Goal: Transaction & Acquisition: Download file/media

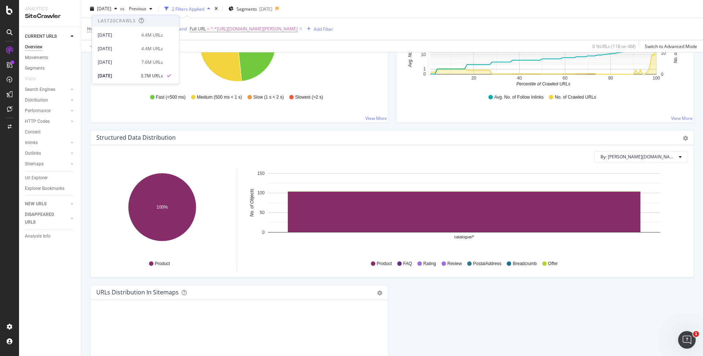
scroll to position [486, 0]
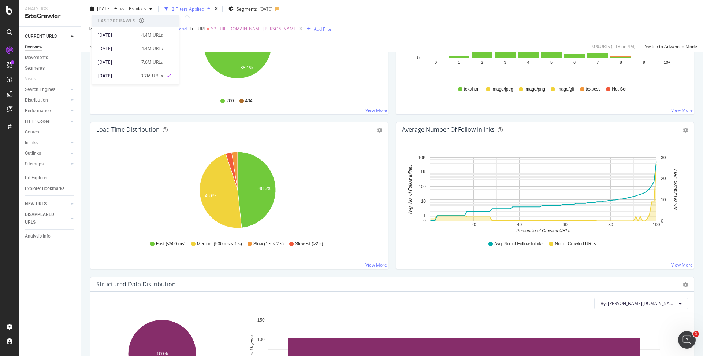
click at [556, 272] on div "Average Number of Follow Inlinks Chart (by Value) Table Export as CSV Add to Cu…" at bounding box center [545, 199] width 306 height 155
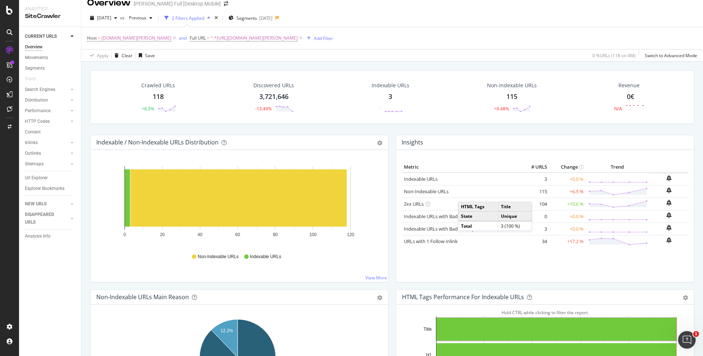
scroll to position [0, 0]
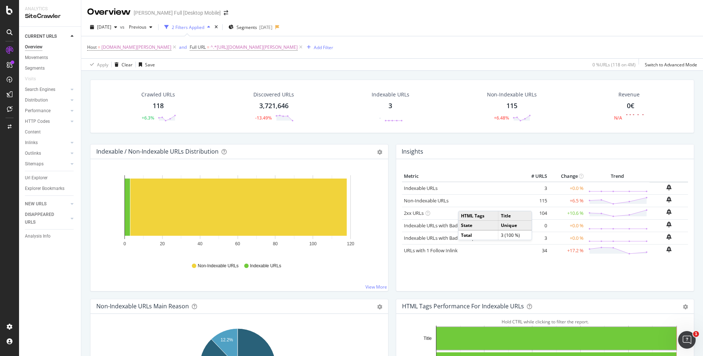
click at [396, 253] on div "Metric # URLS Change Trend Indexable URLs 3 +0.0 % Non-Indexable URLs 115 +6.5 %" at bounding box center [545, 225] width 298 height 132
click at [120, 26] on div "button" at bounding box center [115, 27] width 9 height 4
click at [118, 55] on div "[DATE]" at bounding box center [117, 53] width 39 height 7
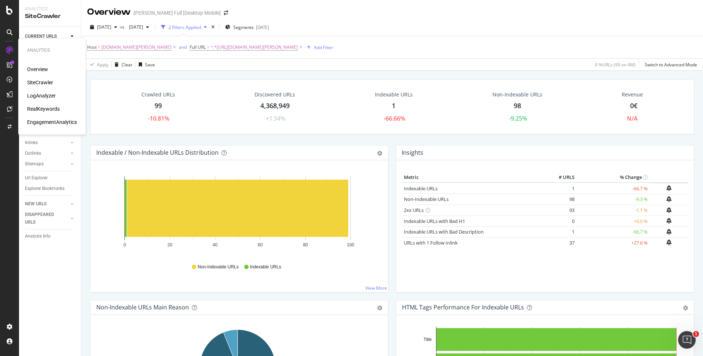
click at [41, 68] on div "Overview" at bounding box center [37, 69] width 21 height 7
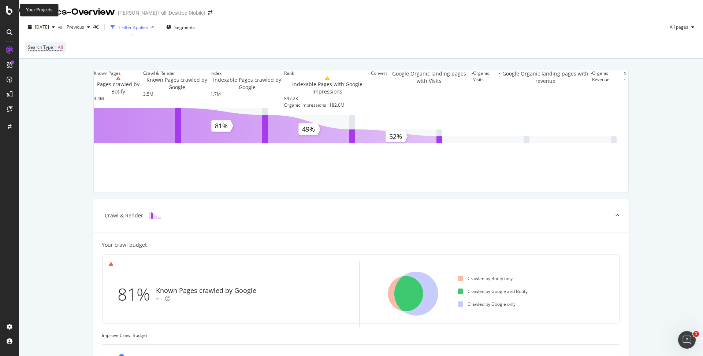
click at [12, 12] on icon at bounding box center [9, 10] width 7 height 9
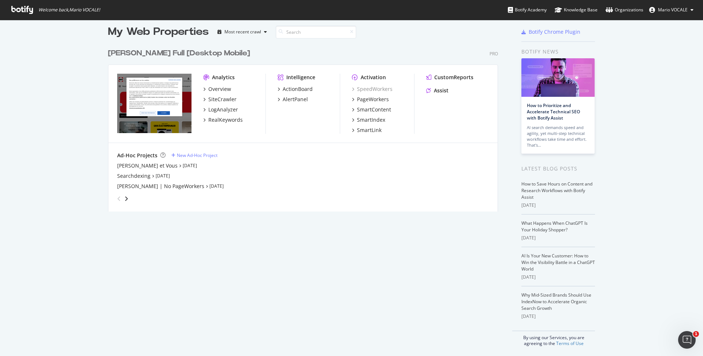
scroll to position [9, 0]
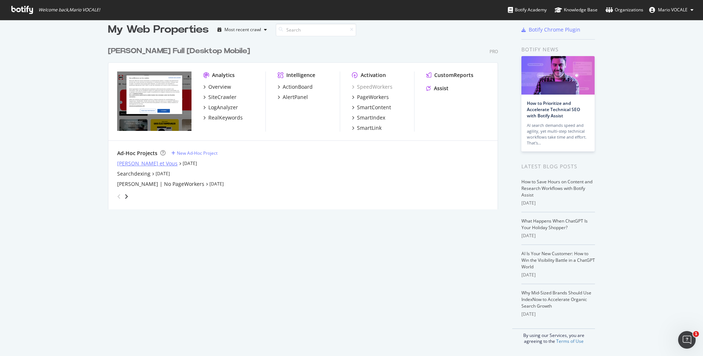
click at [126, 161] on div "[PERSON_NAME] et Vous" at bounding box center [147, 163] width 60 height 7
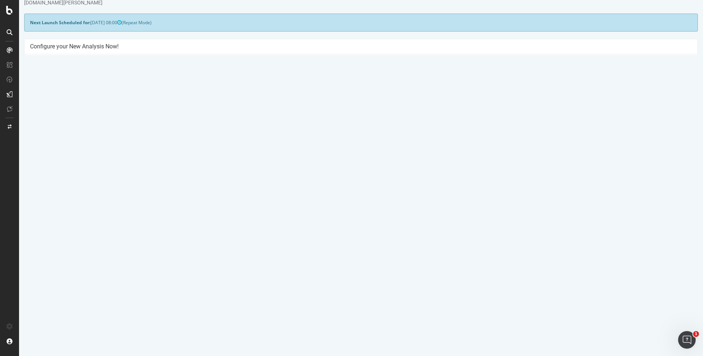
scroll to position [37, 0]
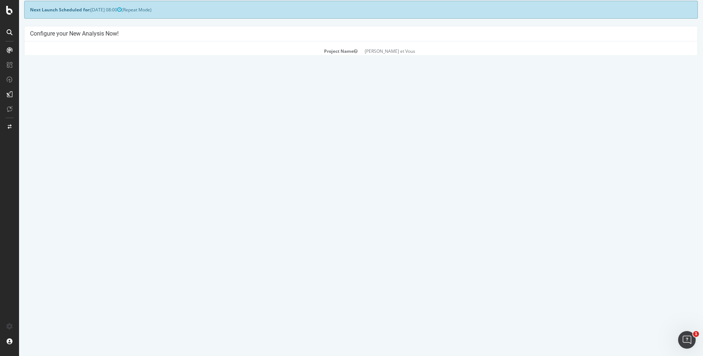
drag, startPoint x: 539, startPoint y: 228, endPoint x: 501, endPoint y: 226, distance: 37.8
click at [501, 226] on tr "[DATE] report Report [DATE] 08:01 6,524 Add name Delete analysis" at bounding box center [361, 227] width 662 height 15
click at [492, 226] on td "[DATE] 08:01" at bounding box center [402, 227] width 179 height 15
click at [64, 229] on link "[DATE] report" at bounding box center [50, 228] width 28 height 6
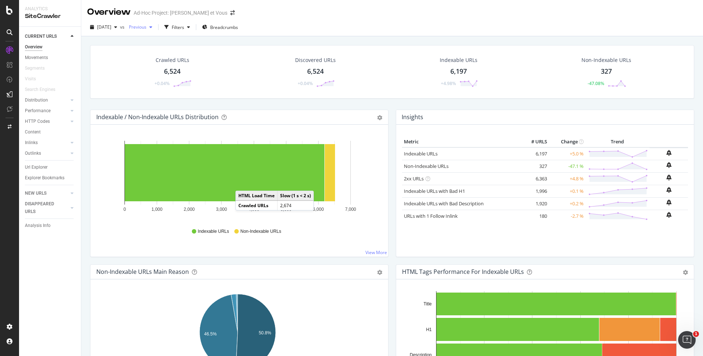
click at [146, 24] on span "Previous" at bounding box center [136, 27] width 21 height 6
click at [283, 21] on div "[DATE] vs Previous Filters Breadcrumbs" at bounding box center [392, 27] width 622 height 18
click at [231, 28] on span "Breadcrumbs" at bounding box center [224, 27] width 28 height 6
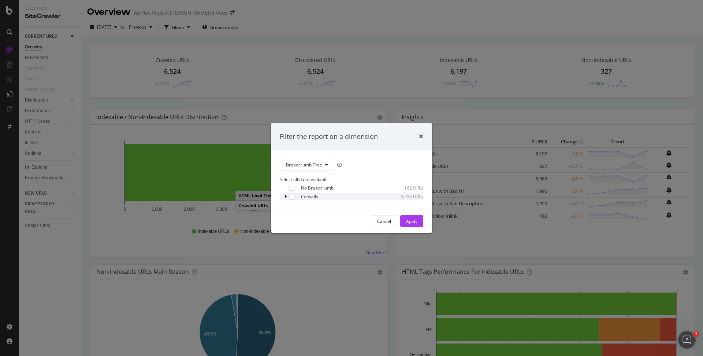
click at [285, 194] on div "modal" at bounding box center [286, 196] width 4 height 7
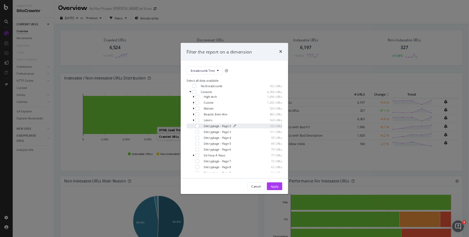
scroll to position [22, 0]
click at [290, 123] on icon "modal" at bounding box center [290, 125] width 2 height 4
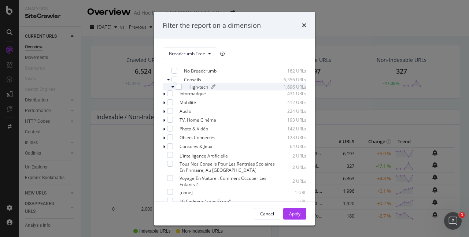
scroll to position [0, 0]
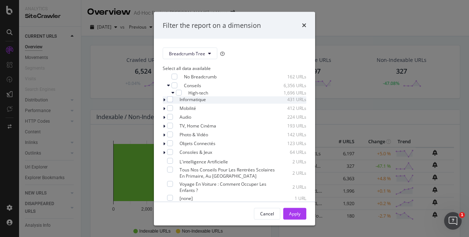
click at [165, 102] on icon "modal" at bounding box center [164, 100] width 2 height 4
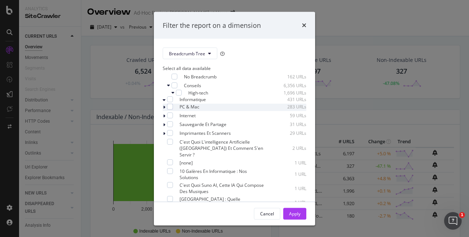
click at [165, 109] on icon "modal" at bounding box center [164, 107] width 2 height 4
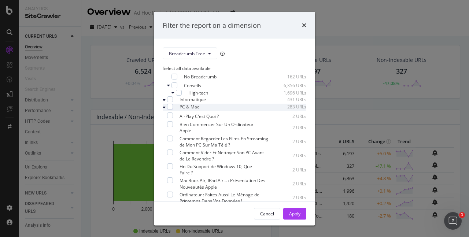
click at [167, 110] on div "modal" at bounding box center [165, 107] width 4 height 7
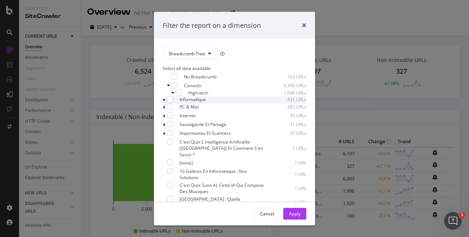
click at [166, 102] on icon "modal" at bounding box center [164, 100] width 3 height 4
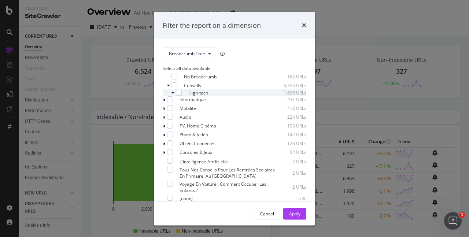
click at [173, 95] on icon "modal" at bounding box center [172, 92] width 3 height 4
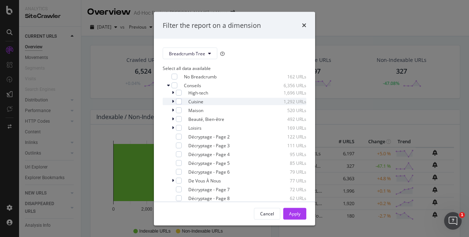
click at [170, 104] on div "Cuisine 1,292 URLs" at bounding box center [235, 101] width 144 height 7
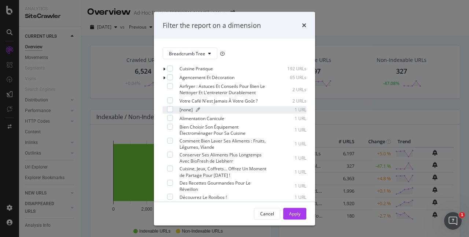
scroll to position [49, 0]
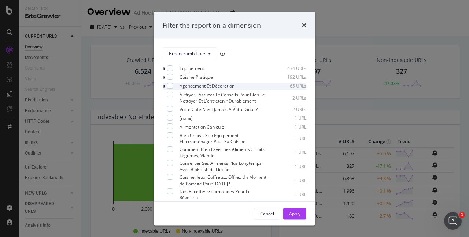
click at [167, 89] on div "modal" at bounding box center [165, 86] width 4 height 7
click at [166, 89] on icon "modal" at bounding box center [164, 86] width 3 height 4
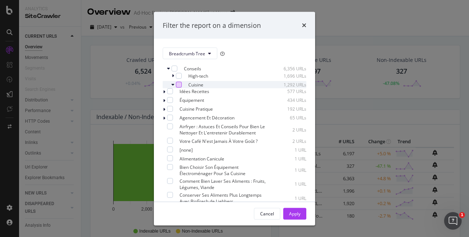
scroll to position [0, 0]
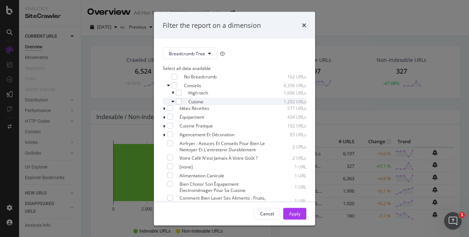
click at [172, 104] on icon "modal" at bounding box center [172, 101] width 3 height 4
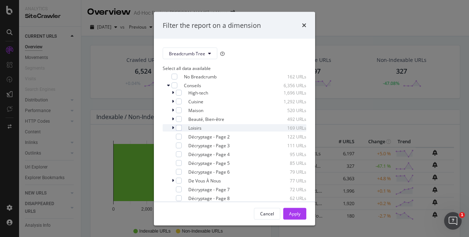
click at [173, 130] on icon "modal" at bounding box center [173, 128] width 2 height 4
click at [173, 130] on icon "modal" at bounding box center [172, 128] width 3 height 4
click at [173, 121] on icon "modal" at bounding box center [173, 119] width 2 height 4
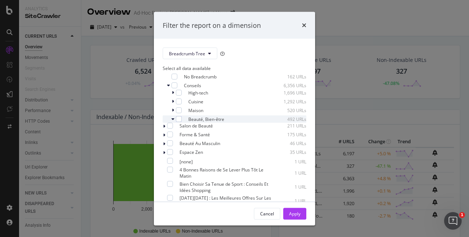
drag, startPoint x: 173, startPoint y: 122, endPoint x: 169, endPoint y: 124, distance: 4.6
click at [172, 121] on icon "modal" at bounding box center [172, 119] width 3 height 4
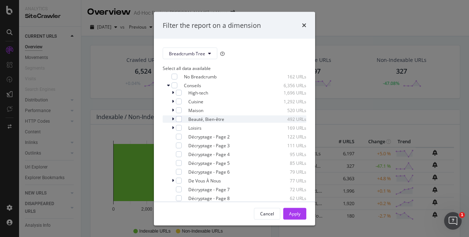
click at [171, 123] on div "modal" at bounding box center [173, 118] width 4 height 7
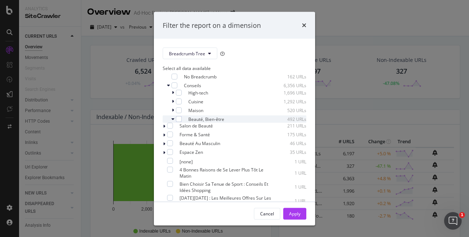
click at [172, 121] on icon "modal" at bounding box center [172, 119] width 3 height 4
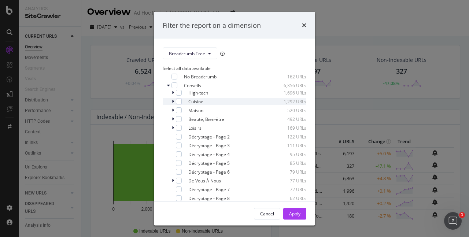
click at [172, 104] on icon "modal" at bounding box center [173, 101] width 2 height 4
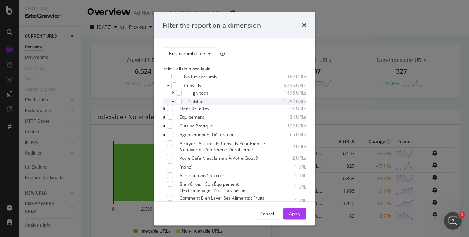
click at [173, 104] on icon "modal" at bounding box center [172, 101] width 3 height 4
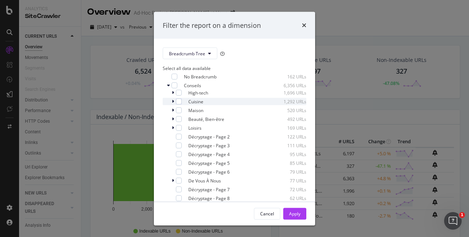
click at [173, 104] on icon "modal" at bounding box center [173, 101] width 2 height 4
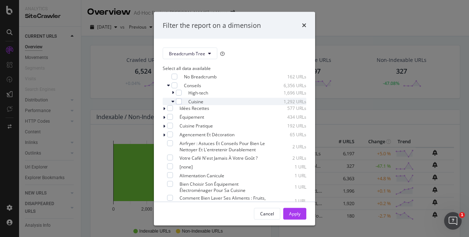
click at [174, 103] on div "modal" at bounding box center [173, 101] width 4 height 7
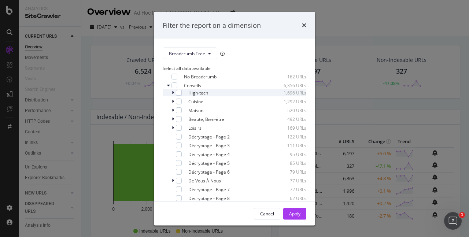
click at [174, 94] on icon "modal" at bounding box center [173, 92] width 2 height 4
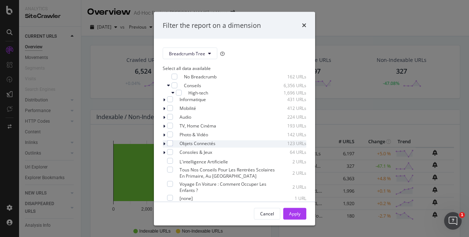
click at [165, 146] on icon "modal" at bounding box center [164, 144] width 2 height 4
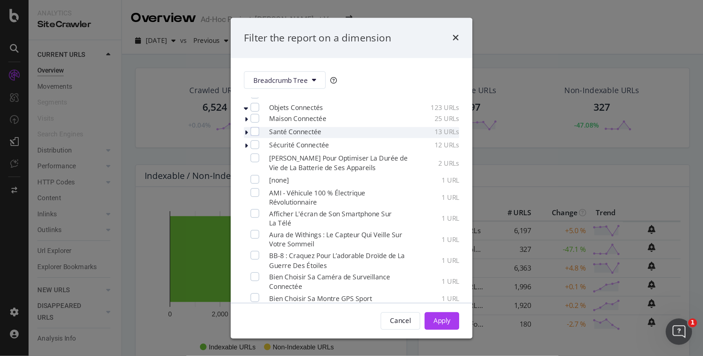
scroll to position [49, 0]
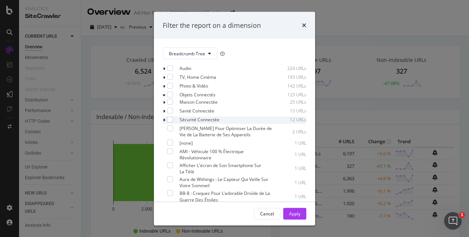
click at [165, 122] on icon "modal" at bounding box center [164, 120] width 2 height 4
click at [166, 122] on icon "modal" at bounding box center [164, 120] width 3 height 4
click at [165, 105] on icon "modal" at bounding box center [164, 102] width 2 height 4
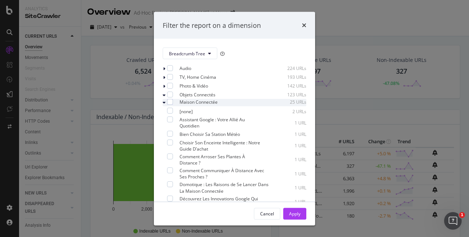
click at [166, 105] on icon "modal" at bounding box center [164, 102] width 3 height 4
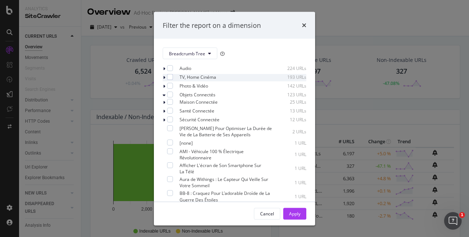
click at [165, 79] on icon "modal" at bounding box center [164, 77] width 2 height 4
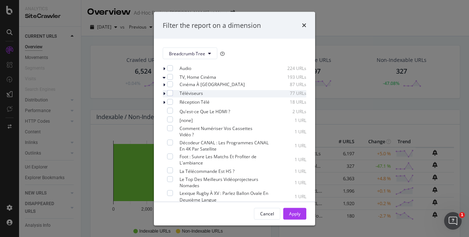
click at [165, 96] on icon "modal" at bounding box center [164, 94] width 2 height 4
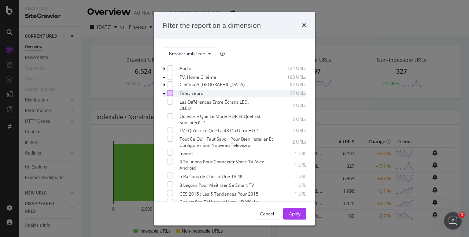
click at [173, 95] on div "modal" at bounding box center [170, 93] width 6 height 6
click at [166, 96] on icon "modal" at bounding box center [164, 94] width 3 height 4
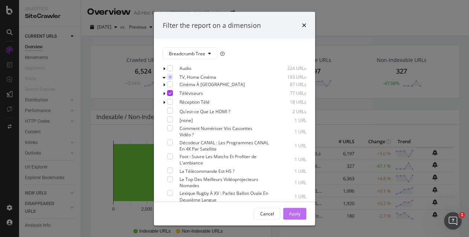
click at [300, 209] on div "Apply" at bounding box center [294, 213] width 11 height 11
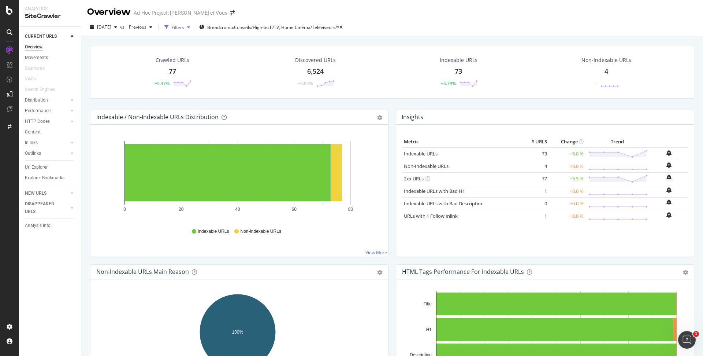
click at [190, 27] on icon "button" at bounding box center [188, 27] width 3 height 4
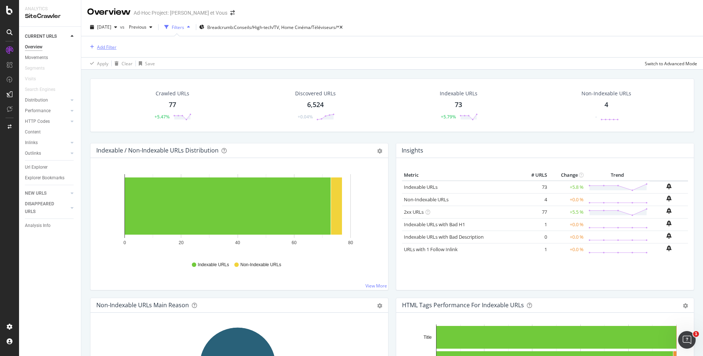
click at [114, 47] on div "Add Filter" at bounding box center [106, 47] width 19 height 6
type input "hos"
click at [119, 100] on div "Host" at bounding box center [151, 96] width 125 height 6
click at [116, 66] on div "Equal to" at bounding box center [133, 65] width 81 height 12
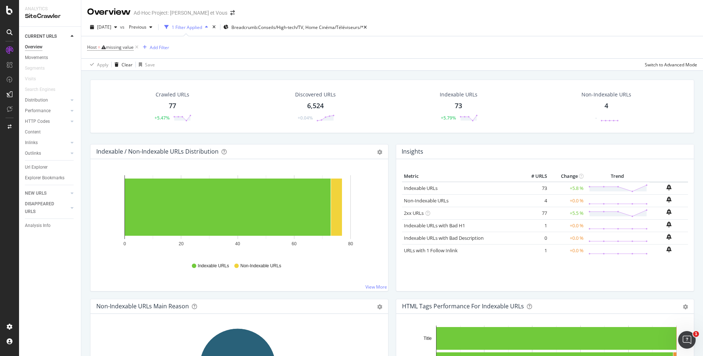
click at [246, 70] on div "[DATE] vs Previous 1 Filter Applied Breadcrumb: Conseils/High-tech/TV, Home Cin…" at bounding box center [392, 44] width 622 height 52
click at [138, 43] on span "Host = missing value" at bounding box center [113, 47] width 53 height 10
click at [138, 44] on icon at bounding box center [137, 47] width 6 height 7
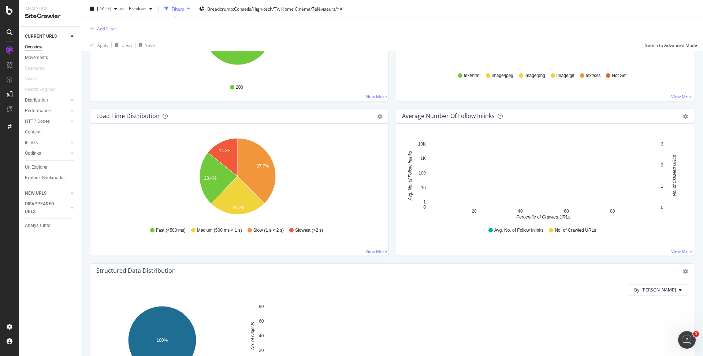
scroll to position [484, 0]
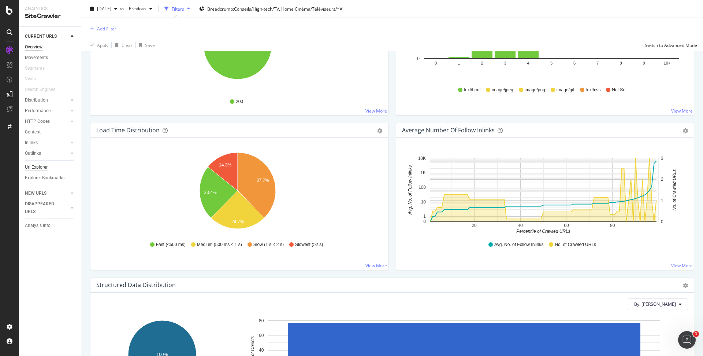
click at [44, 169] on div "Url Explorer" at bounding box center [36, 167] width 23 height 8
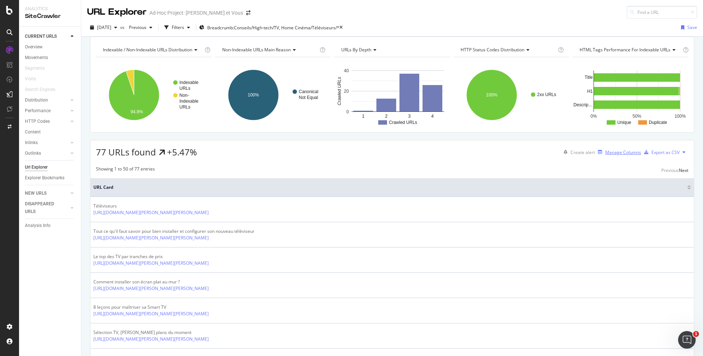
click at [610, 155] on div "Manage Columns" at bounding box center [623, 152] width 36 height 6
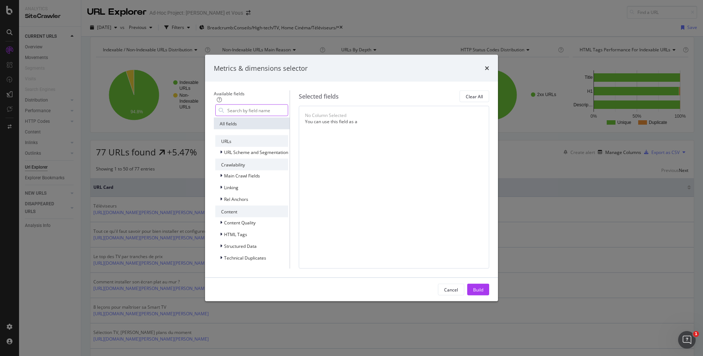
click at [288, 105] on input "modal" at bounding box center [257, 110] width 61 height 11
type input "darty"
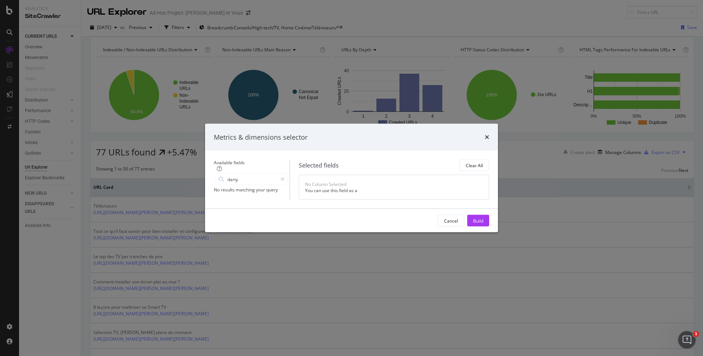
drag, startPoint x: 294, startPoint y: 88, endPoint x: 68, endPoint y: 68, distance: 226.1
click at [70, 71] on div "Metrics & dimensions selector Available fields darty No results matching your q…" at bounding box center [351, 178] width 703 height 356
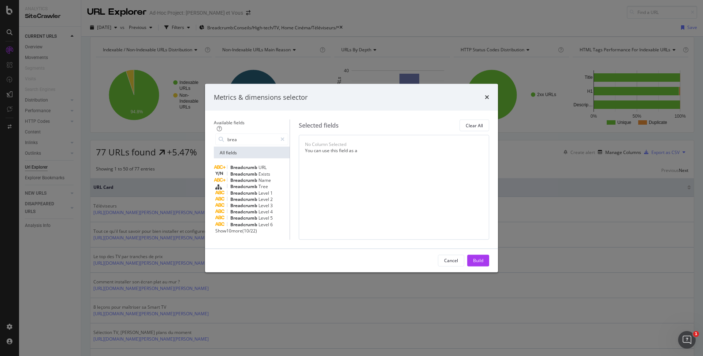
click at [238, 183] on span "Breadcrumb" at bounding box center [244, 186] width 28 height 6
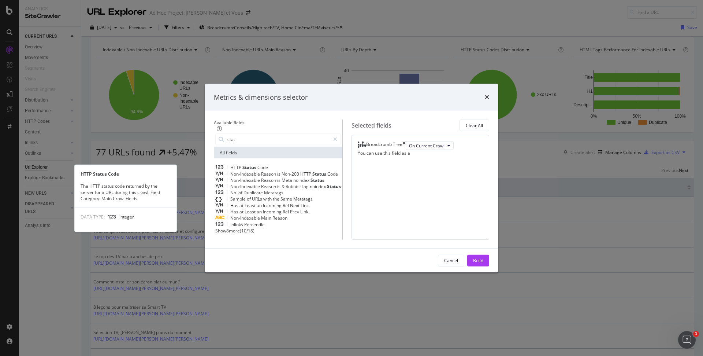
click at [259, 164] on span "Code" at bounding box center [262, 167] width 11 height 6
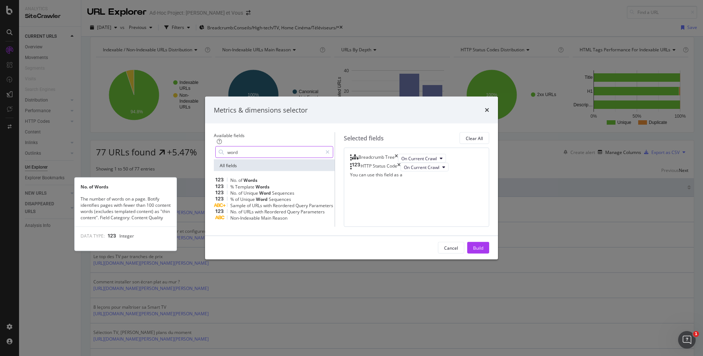
type input "word"
click at [247, 177] on span "Words" at bounding box center [250, 180] width 14 height 6
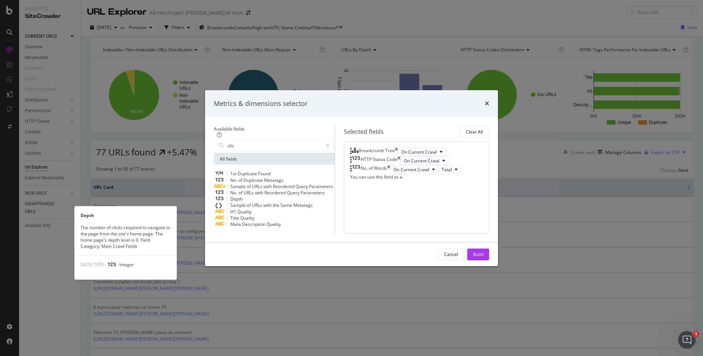
click at [282, 196] on div "Depth" at bounding box center [274, 199] width 118 height 6
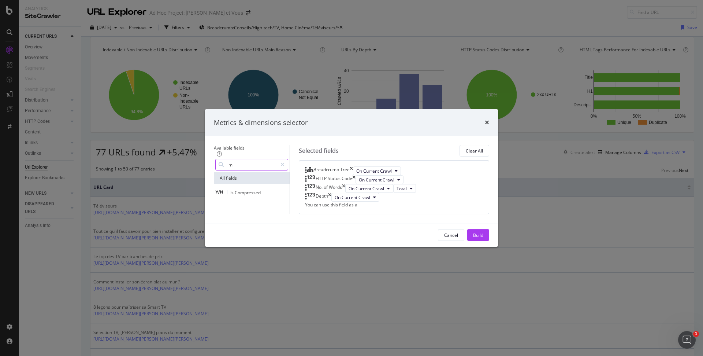
type input "i"
type input "l"
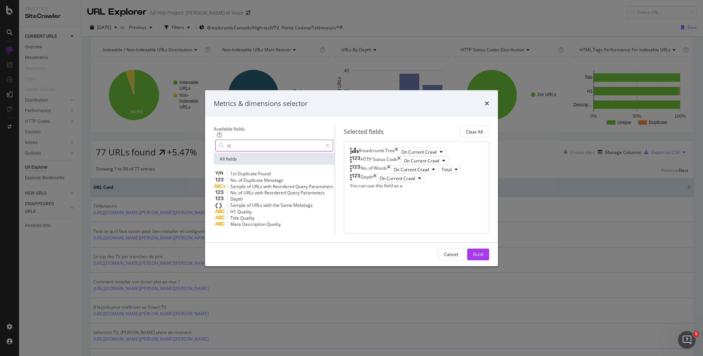
type input "c"
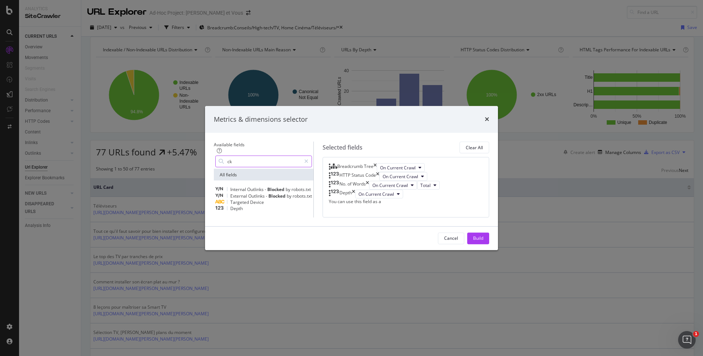
type input "c"
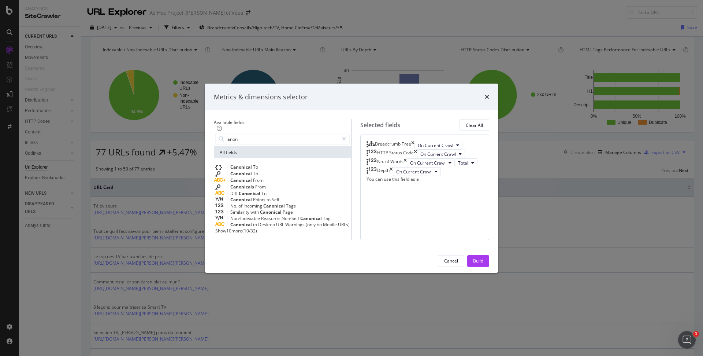
click at [242, 227] on span "( 10 / 32 )" at bounding box center [249, 230] width 15 height 6
click at [223, 227] on span "Show 10 more" at bounding box center [228, 230] width 27 height 6
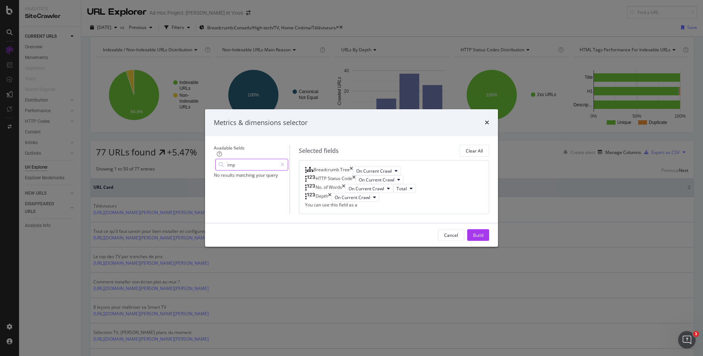
drag, startPoint x: 232, startPoint y: 85, endPoint x: 135, endPoint y: 59, distance: 100.7
click at [168, 74] on div "Metrics & dimensions selector Available fields imp No results matching your que…" at bounding box center [351, 178] width 703 height 356
type input "imp"
click at [489, 119] on icon "times" at bounding box center [487, 122] width 4 height 6
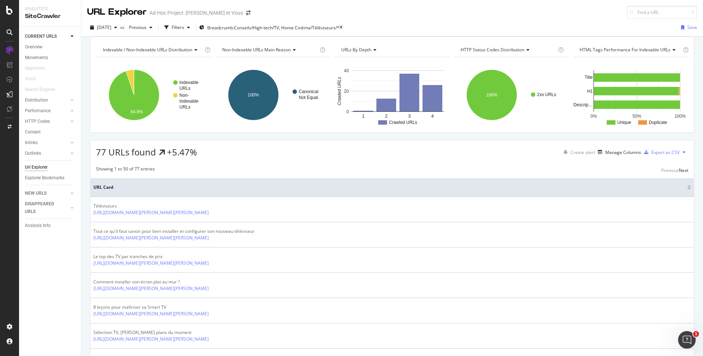
click at [472, 158] on div "77 URLs found +5.47% Create alert Manage Columns Export as CSV" at bounding box center [391, 149] width 603 height 18
click at [663, 155] on div "Export as CSV" at bounding box center [665, 152] width 28 height 6
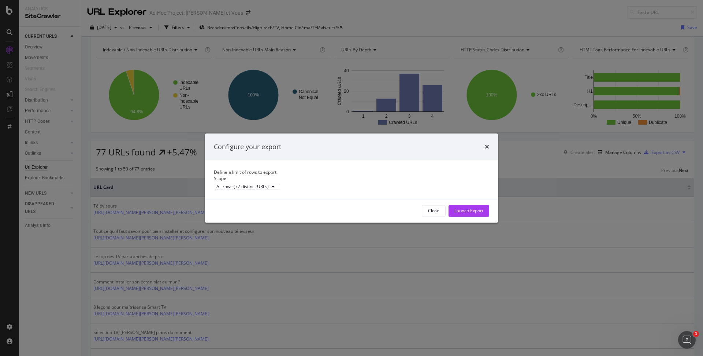
click at [460, 211] on div "Close Launch Export" at bounding box center [351, 210] width 293 height 23
click at [462, 213] on div "Launch Export" at bounding box center [468, 210] width 29 height 6
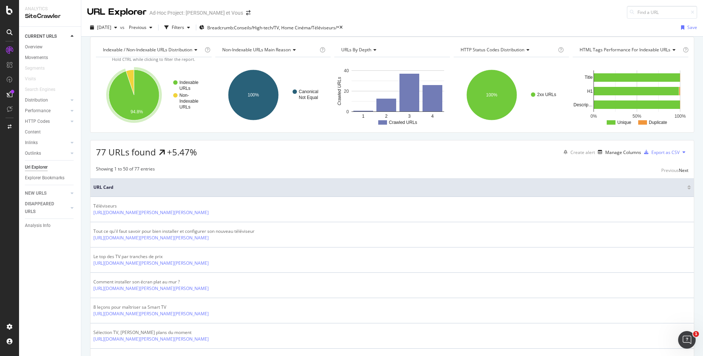
click at [11, 93] on div at bounding box center [13, 92] width 4 height 4
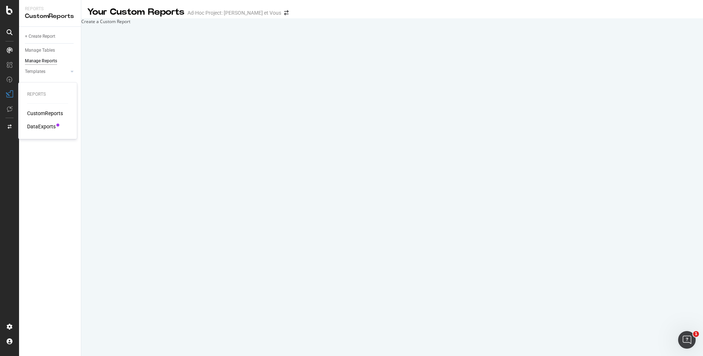
click at [43, 124] on div "DataExports" at bounding box center [41, 126] width 29 height 7
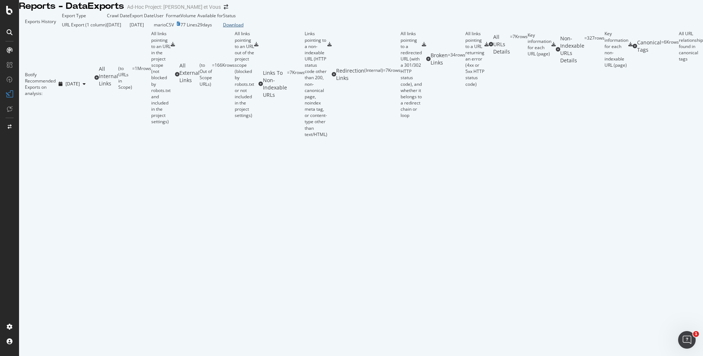
click at [243, 28] on div "Download" at bounding box center [233, 25] width 21 height 6
